Goal: Task Accomplishment & Management: Manage account settings

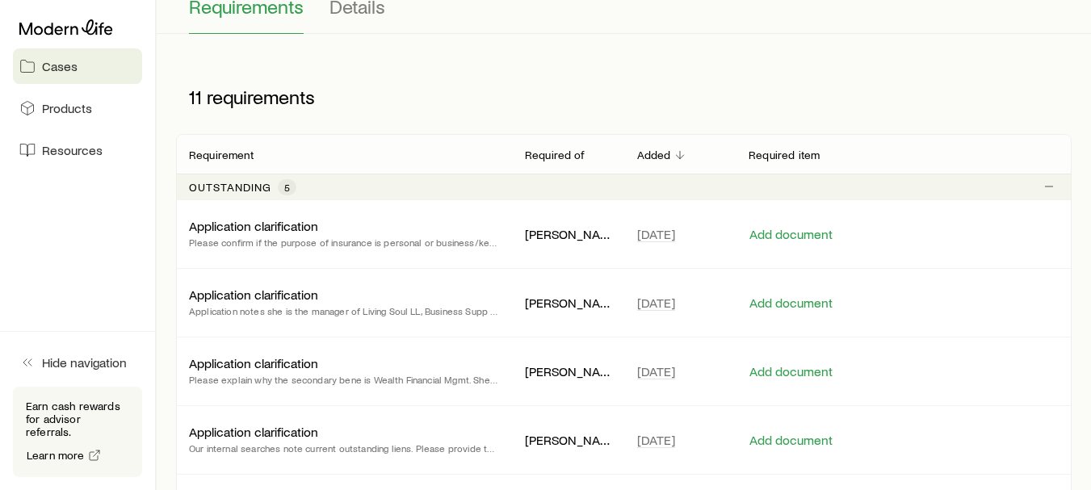
scroll to position [189, 0]
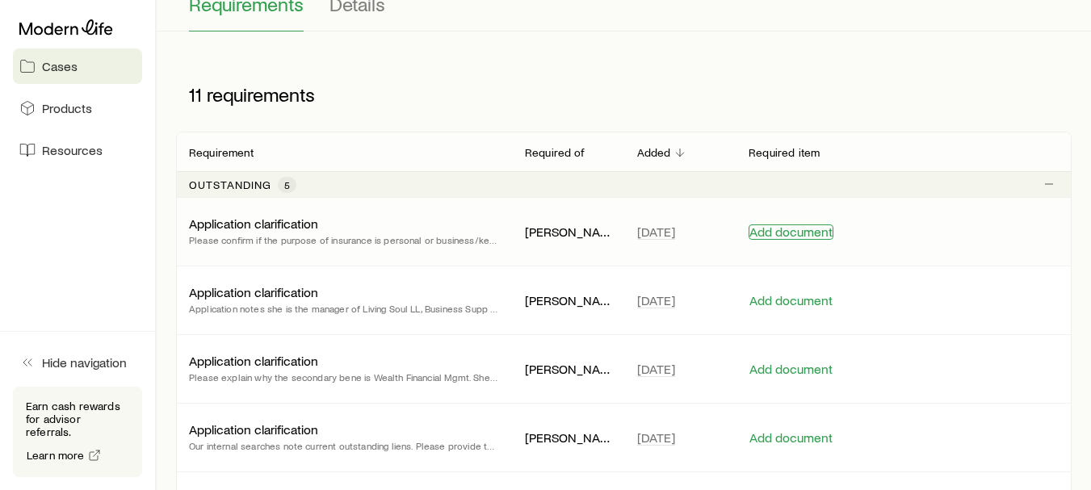
click at [802, 227] on button "Add document" at bounding box center [791, 232] width 85 height 15
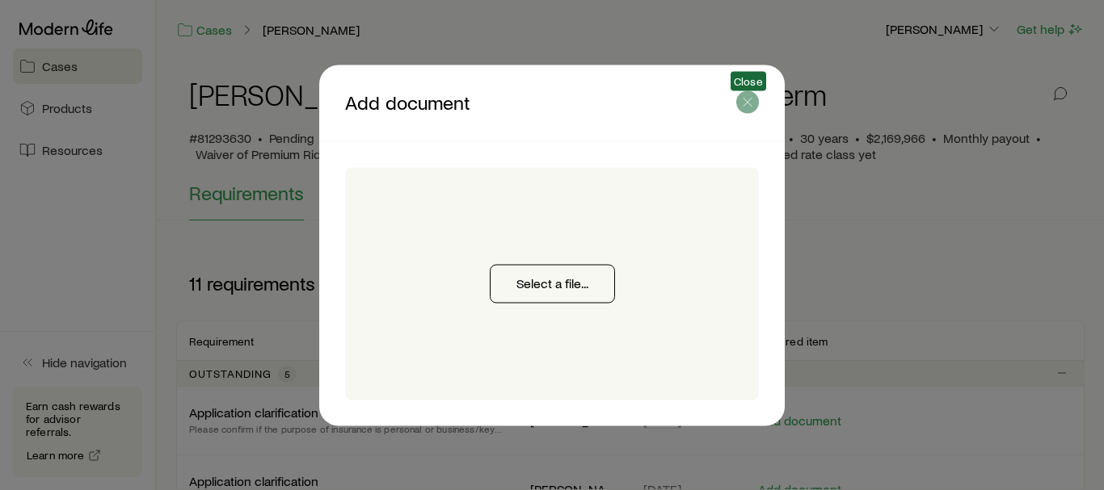
click at [743, 102] on icon "button" at bounding box center [747, 102] width 16 height 16
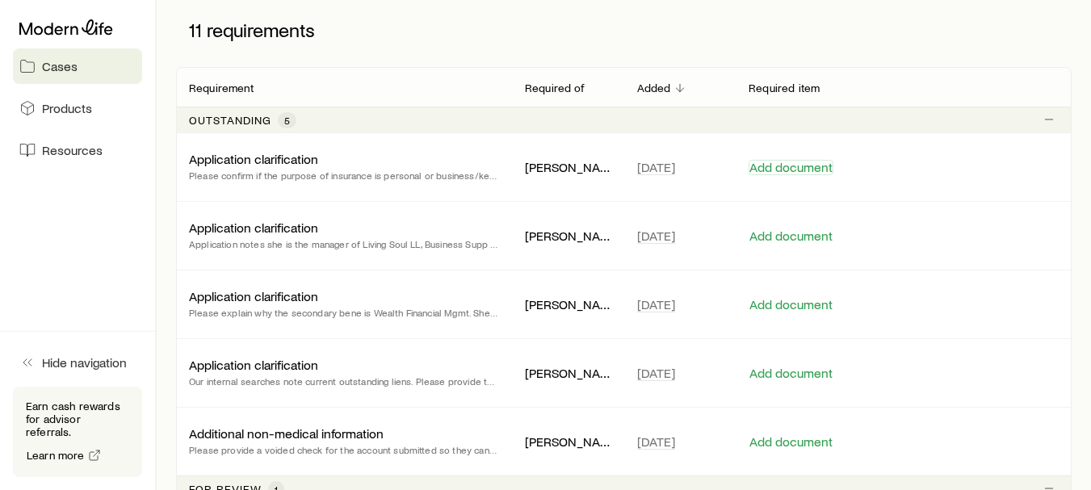
scroll to position [256, 0]
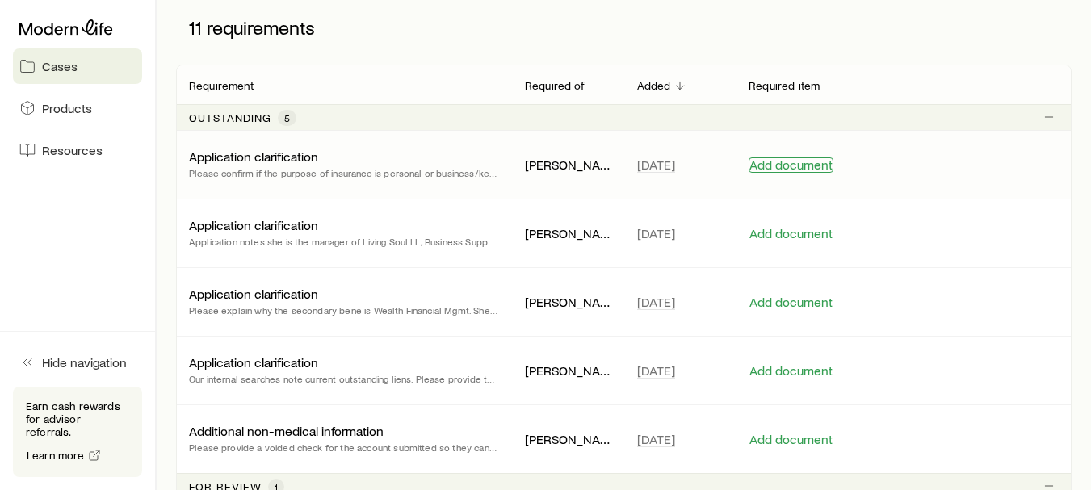
click at [793, 162] on button "Add document" at bounding box center [791, 165] width 85 height 15
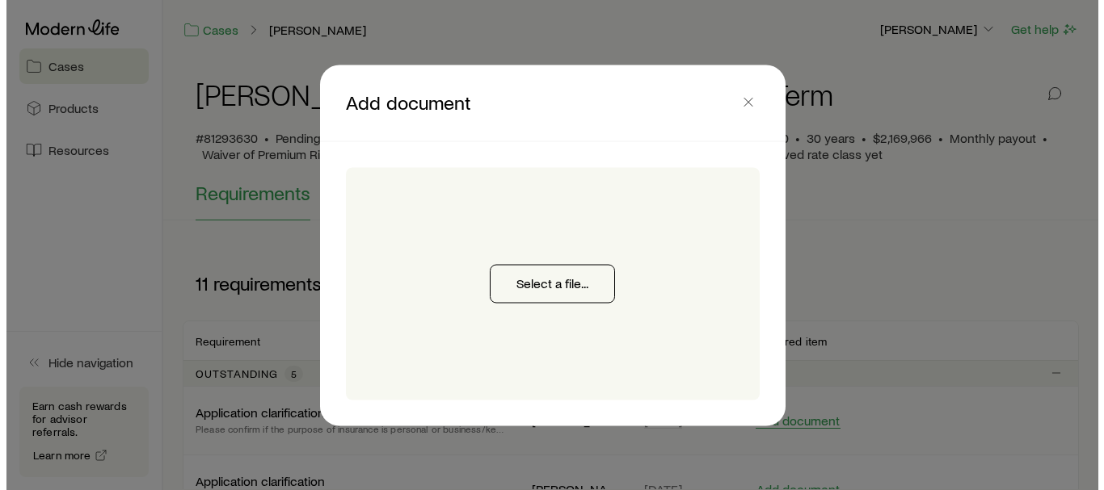
scroll to position [0, 0]
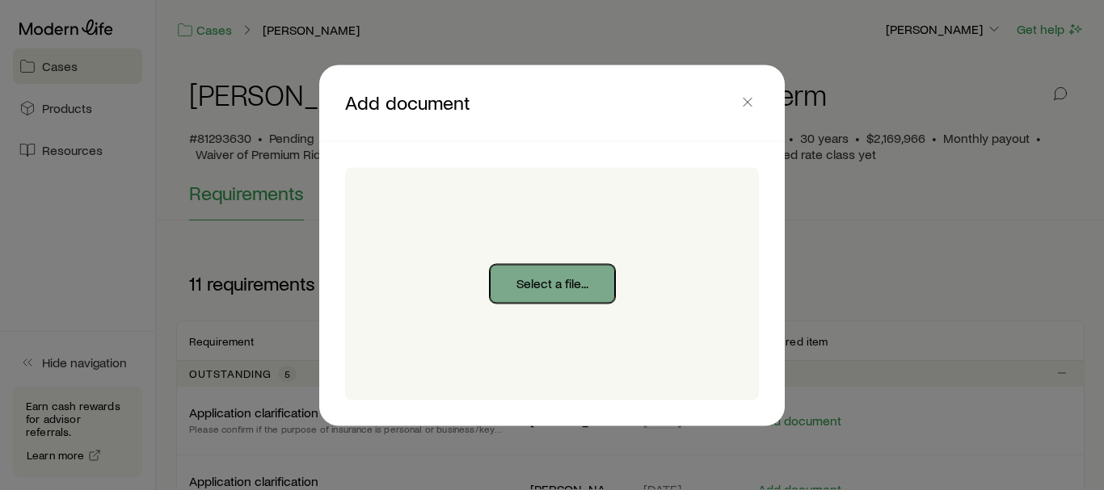
click at [588, 274] on button "Select a file..." at bounding box center [552, 283] width 125 height 39
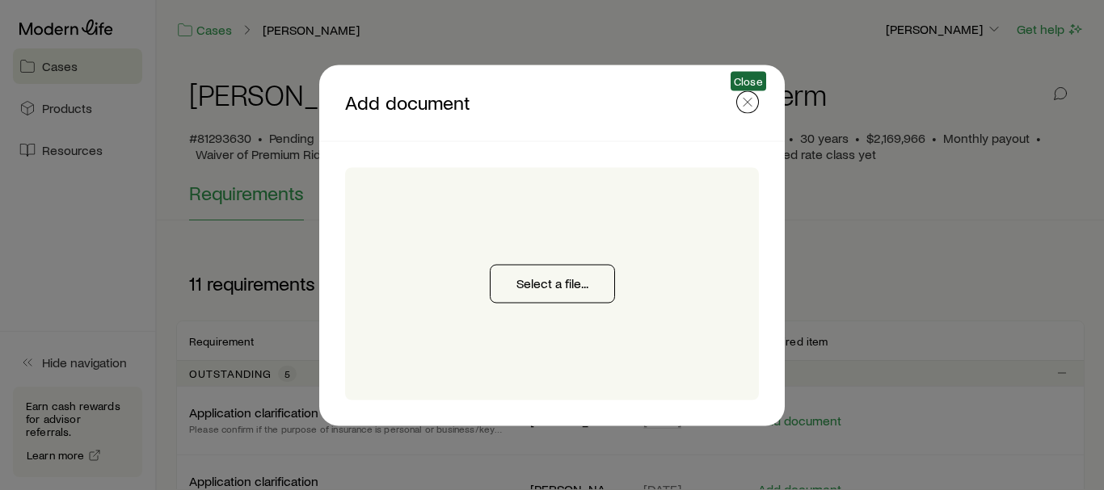
click at [747, 104] on icon "button" at bounding box center [747, 102] width 16 height 16
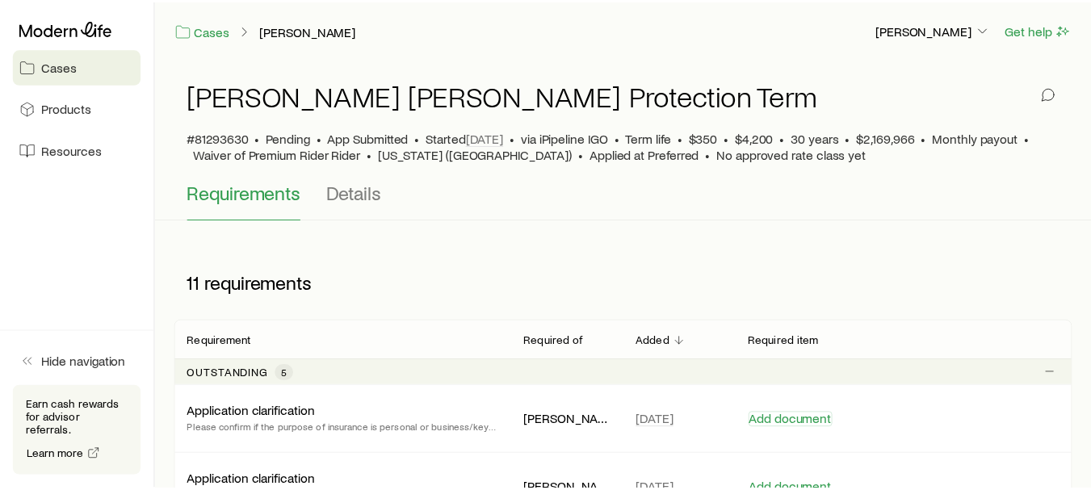
scroll to position [256, 0]
